Goal: Find specific page/section: Find specific page/section

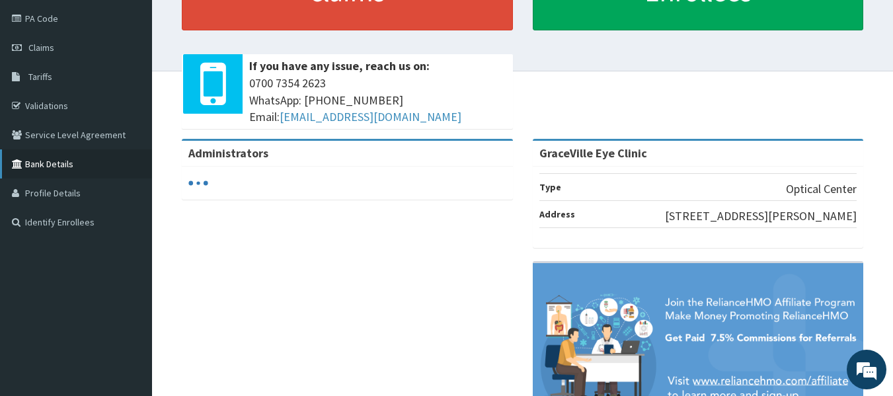
scroll to position [151, 0]
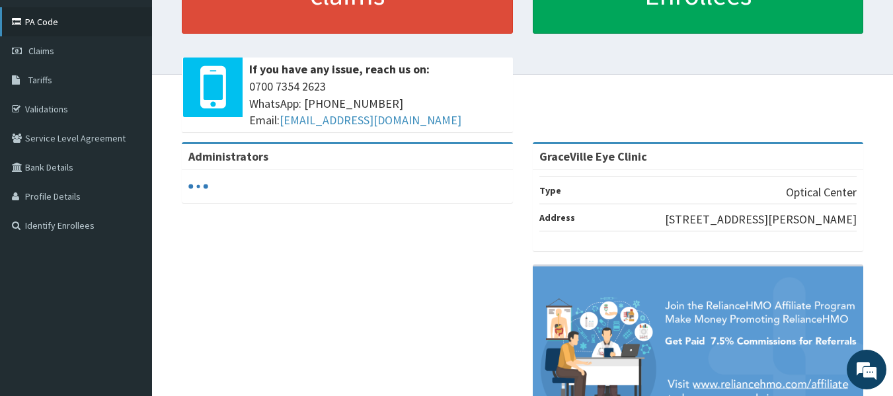
click at [70, 16] on link "PA Code" at bounding box center [76, 21] width 152 height 29
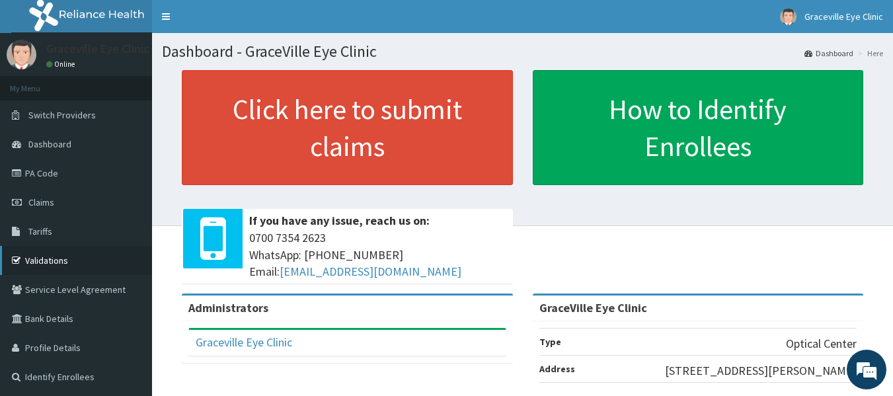
click at [58, 266] on link "Validations" at bounding box center [76, 260] width 152 height 29
